Goal: Find specific page/section: Find specific page/section

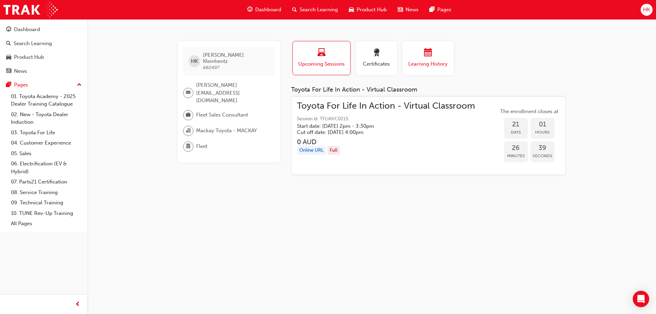
click at [428, 58] on span "calendar-icon" at bounding box center [428, 53] width 8 height 9
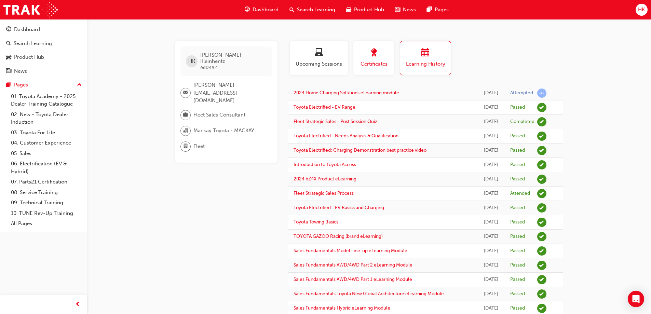
click at [372, 57] on span "award-icon" at bounding box center [374, 53] width 8 height 9
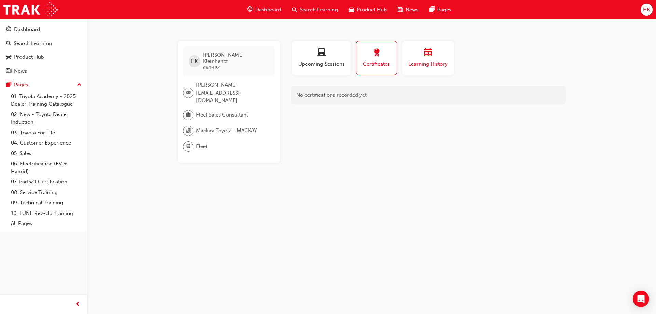
click at [420, 56] on div "button" at bounding box center [428, 54] width 41 height 11
